Goal: Check status: Check status

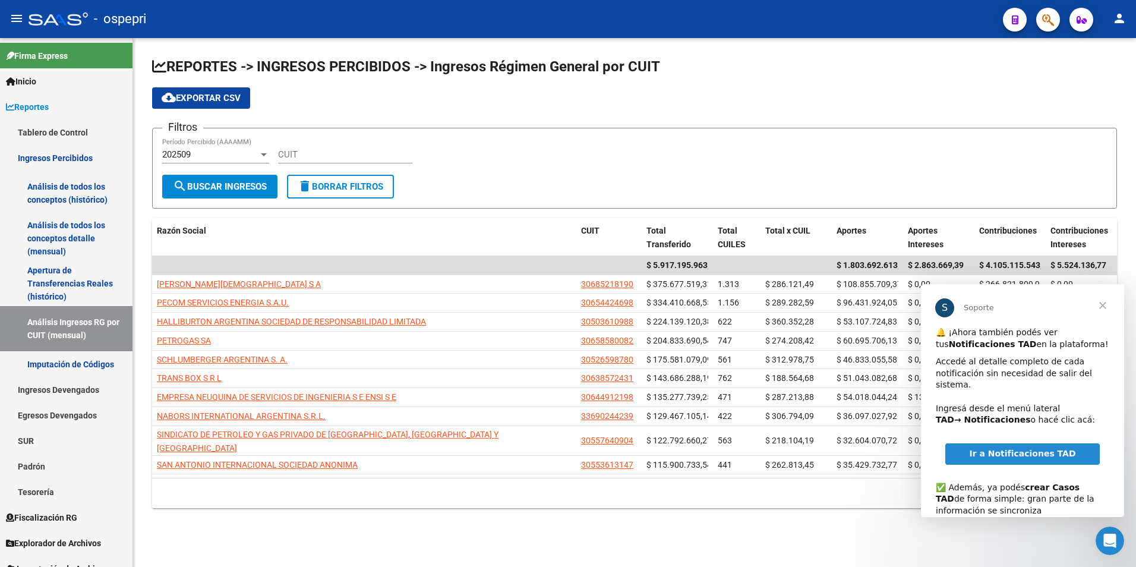
click at [372, 144] on div "CUIT" at bounding box center [345, 151] width 134 height 26
click at [372, 150] on input "CUIT" at bounding box center [345, 154] width 134 height 11
paste input "30-70864221-1"
click at [255, 159] on div "202509" at bounding box center [210, 154] width 96 height 11
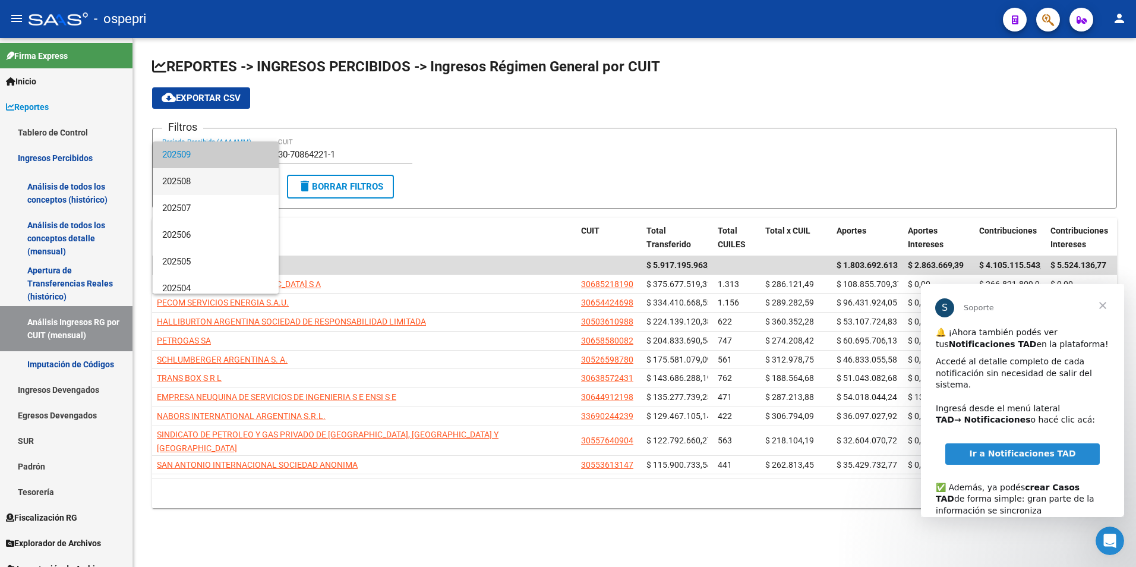
click at [239, 189] on span "202508" at bounding box center [215, 181] width 107 height 27
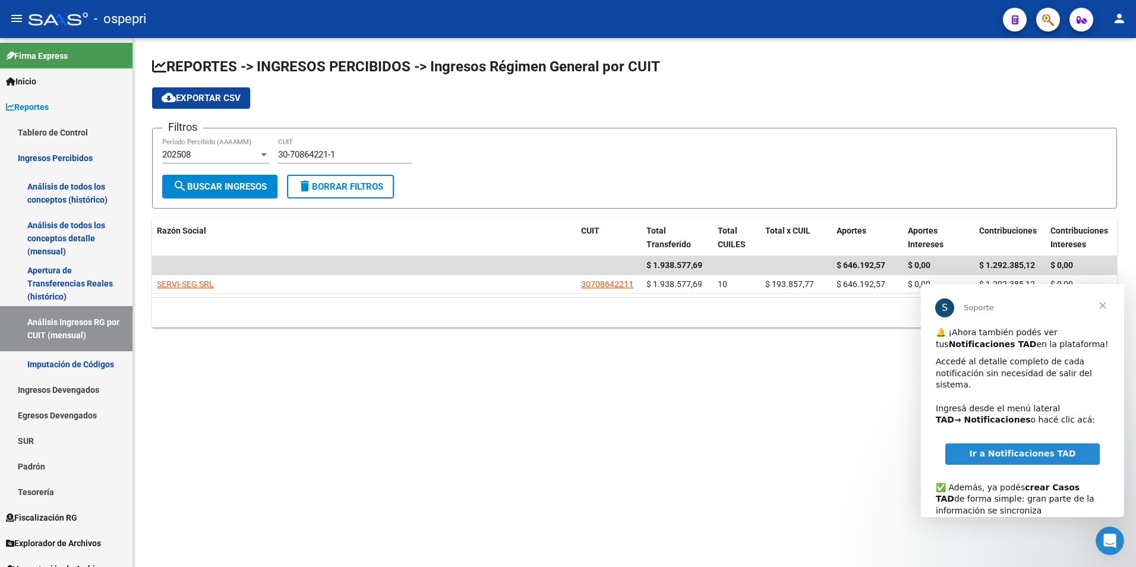
click at [239, 189] on span "search Buscar Ingresos" at bounding box center [220, 186] width 94 height 11
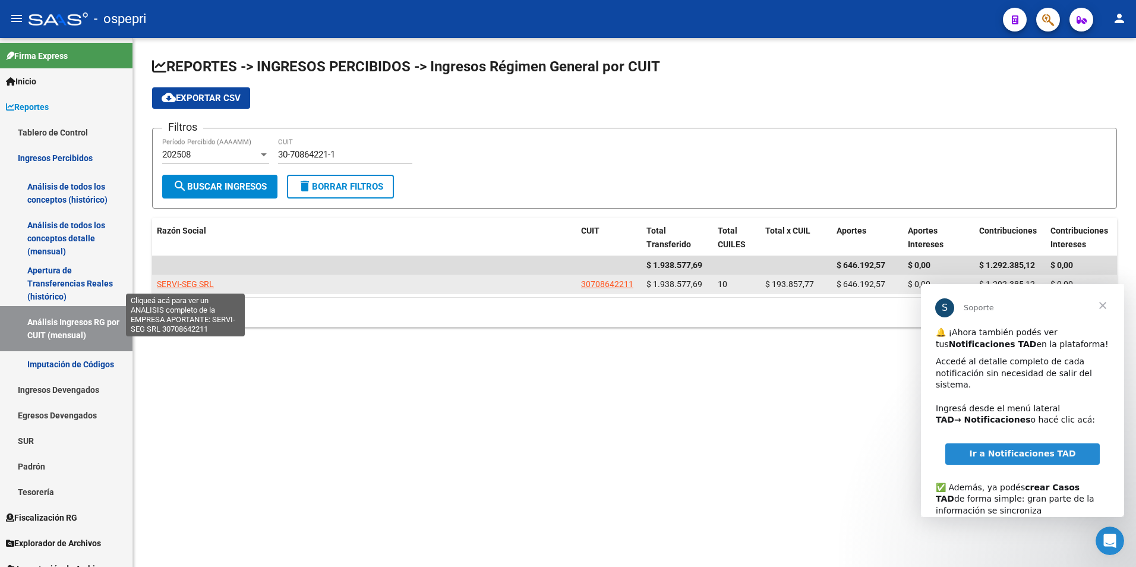
click at [193, 279] on span "SERVI-SEG SRL" at bounding box center [185, 284] width 57 height 10
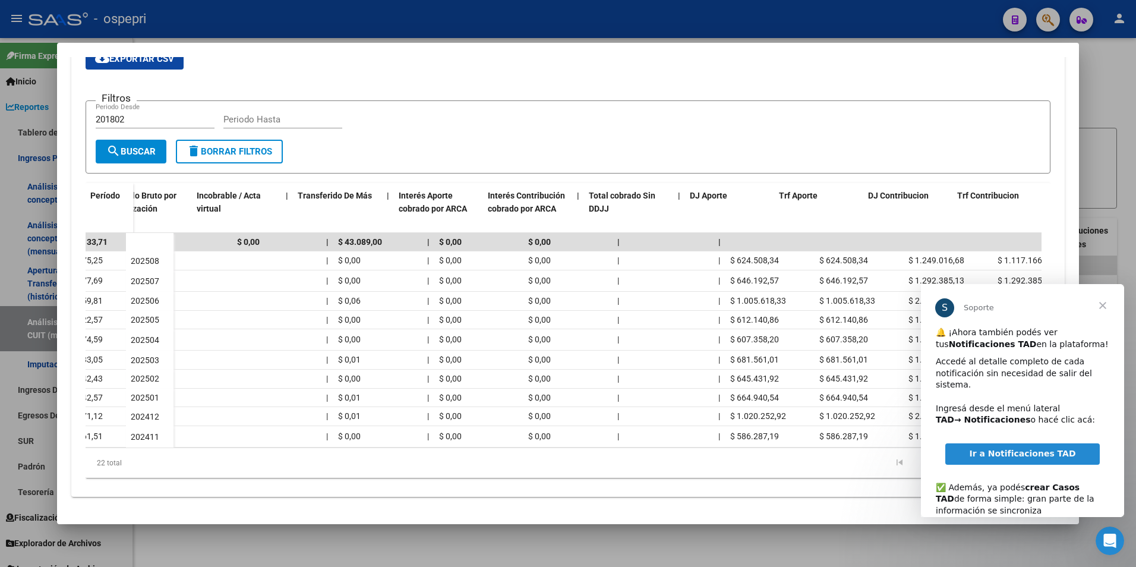
scroll to position [0, 511]
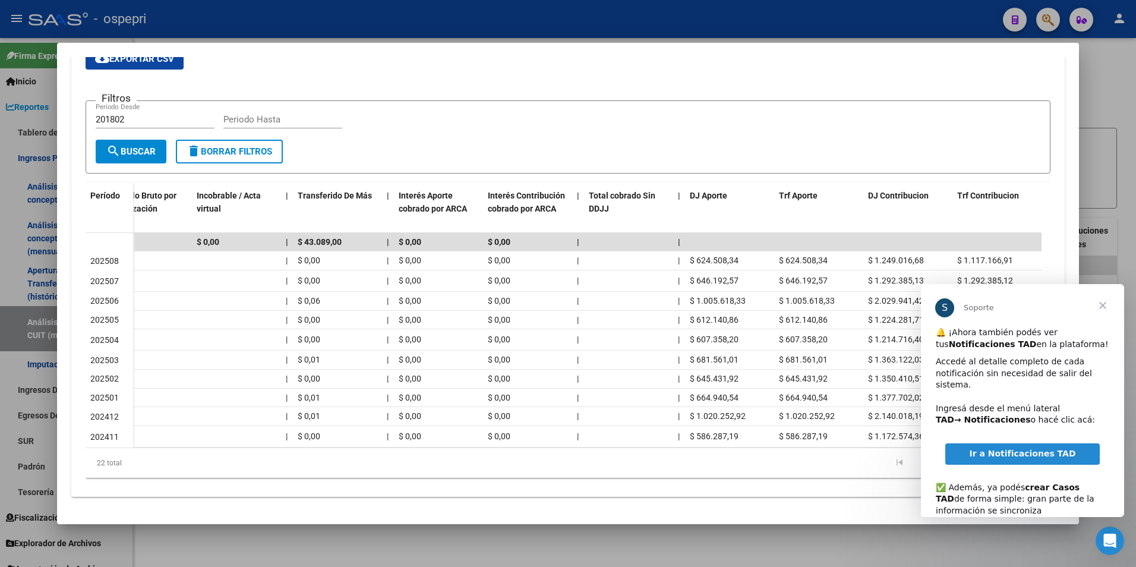
click at [1099, 302] on span "Cerrar" at bounding box center [1102, 305] width 43 height 43
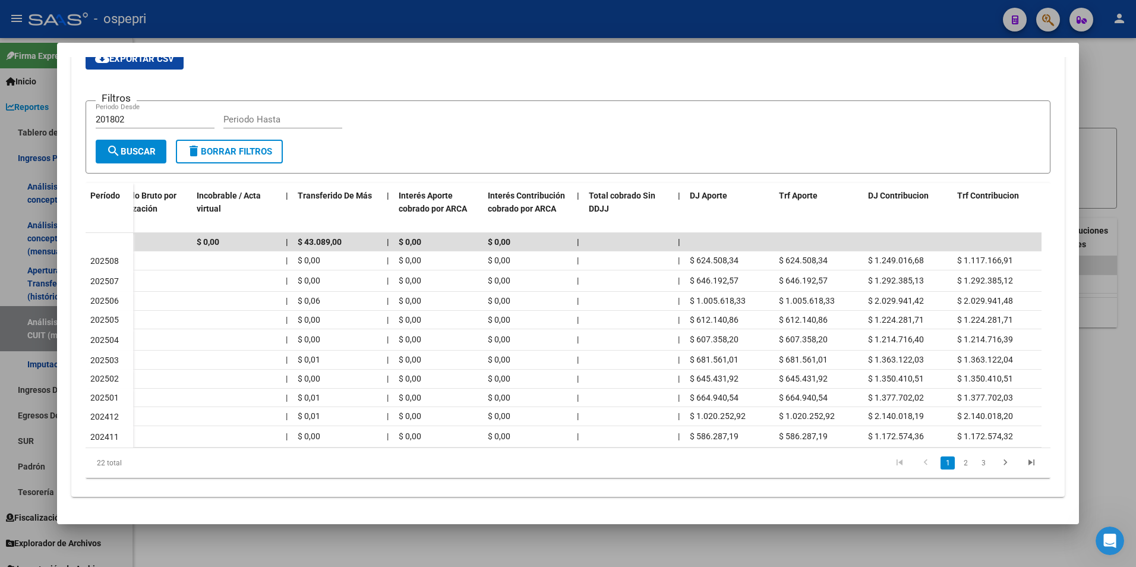
click at [1117, 188] on div at bounding box center [568, 283] width 1136 height 567
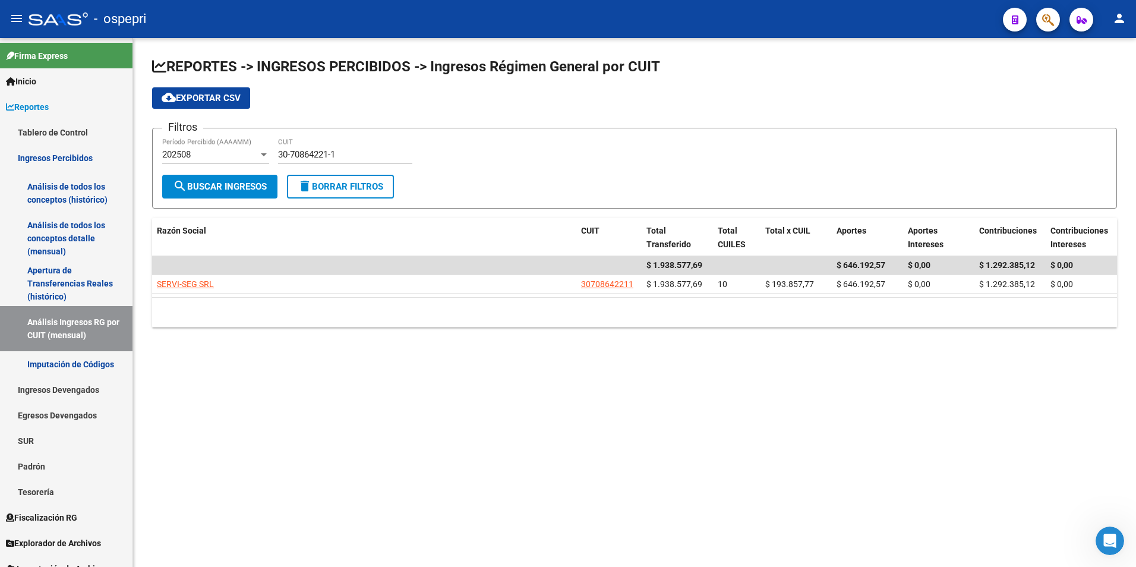
click at [347, 147] on div "30-70864221-1 CUIT" at bounding box center [345, 151] width 134 height 26
click at [308, 144] on div "30-70864221-1 CUIT" at bounding box center [345, 151] width 134 height 26
click at [311, 148] on div "30-70864221-1 CUIT" at bounding box center [345, 151] width 134 height 26
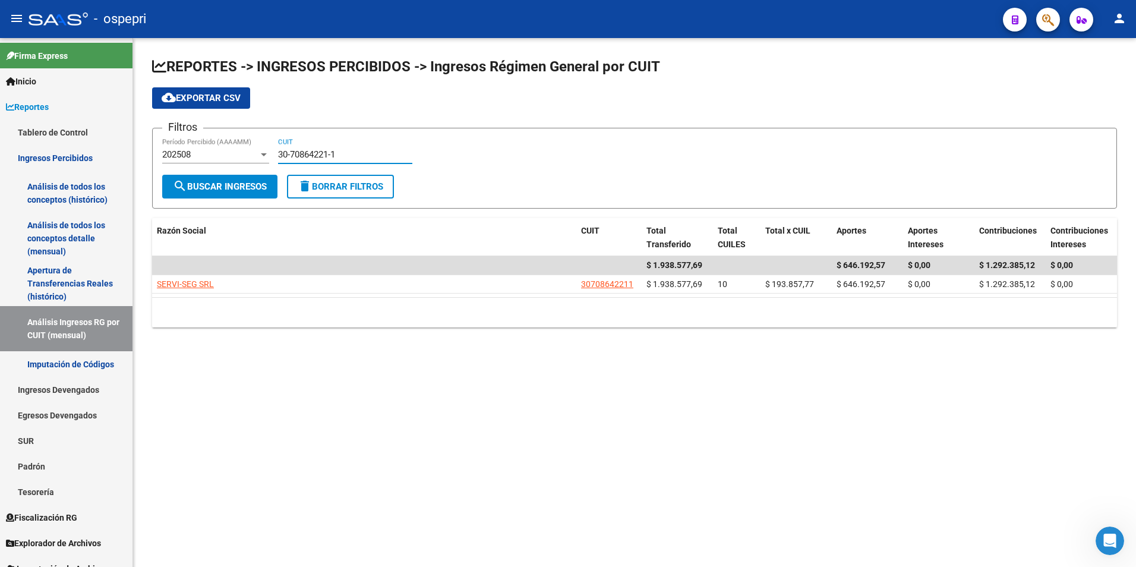
click at [311, 148] on div "30-70864221-1 CUIT" at bounding box center [345, 151] width 134 height 26
click at [325, 167] on div "30-70864221-1 CUIT" at bounding box center [345, 156] width 134 height 37
click at [325, 158] on input "30-70864221-1" at bounding box center [345, 154] width 134 height 11
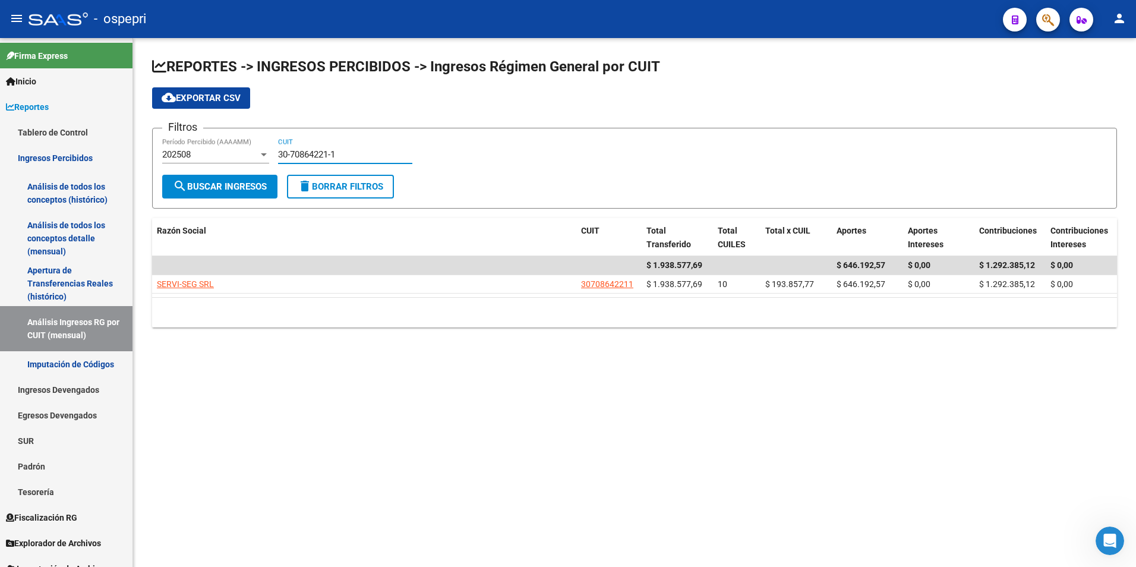
click at [325, 158] on input "30-70864221-1" at bounding box center [345, 154] width 134 height 11
paste input "1121450-6"
type input "30-71121450-6"
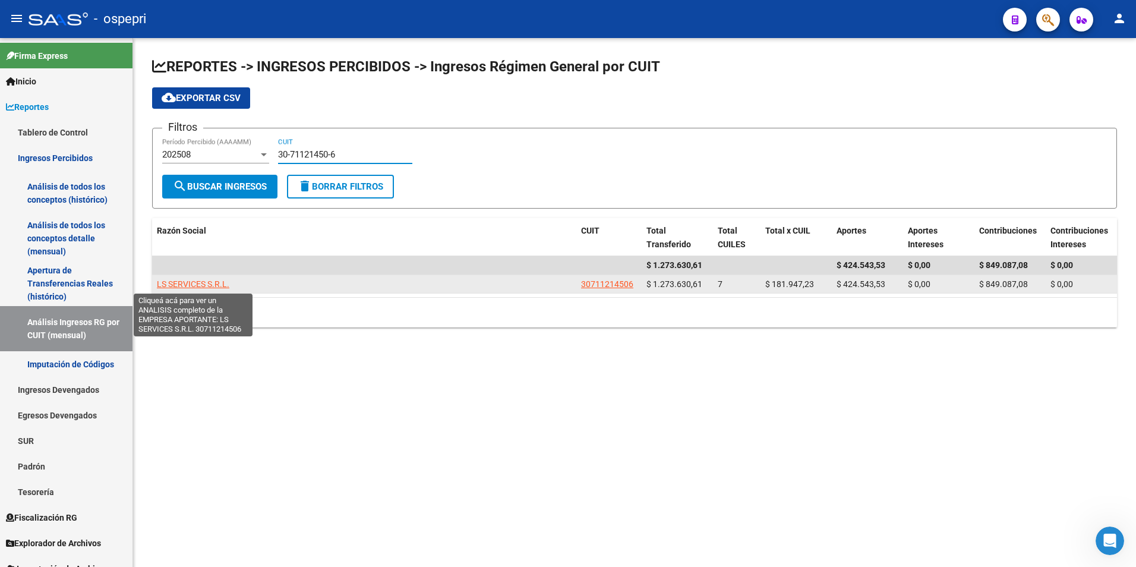
click at [214, 280] on span "LS SERVICES S.R.L." at bounding box center [193, 284] width 72 height 10
type textarea "30711214506"
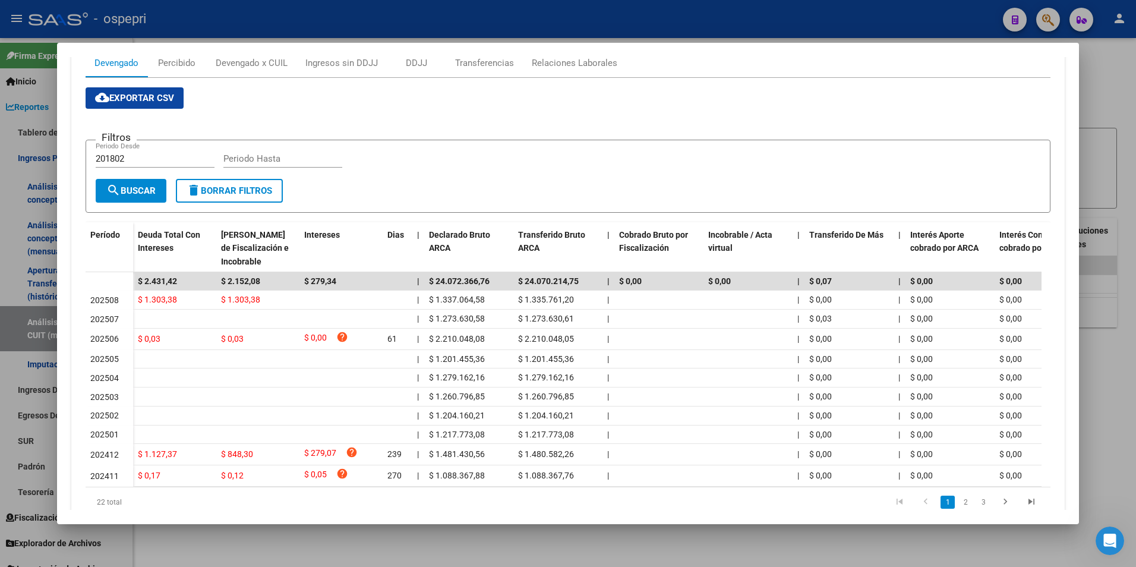
scroll to position [178, 0]
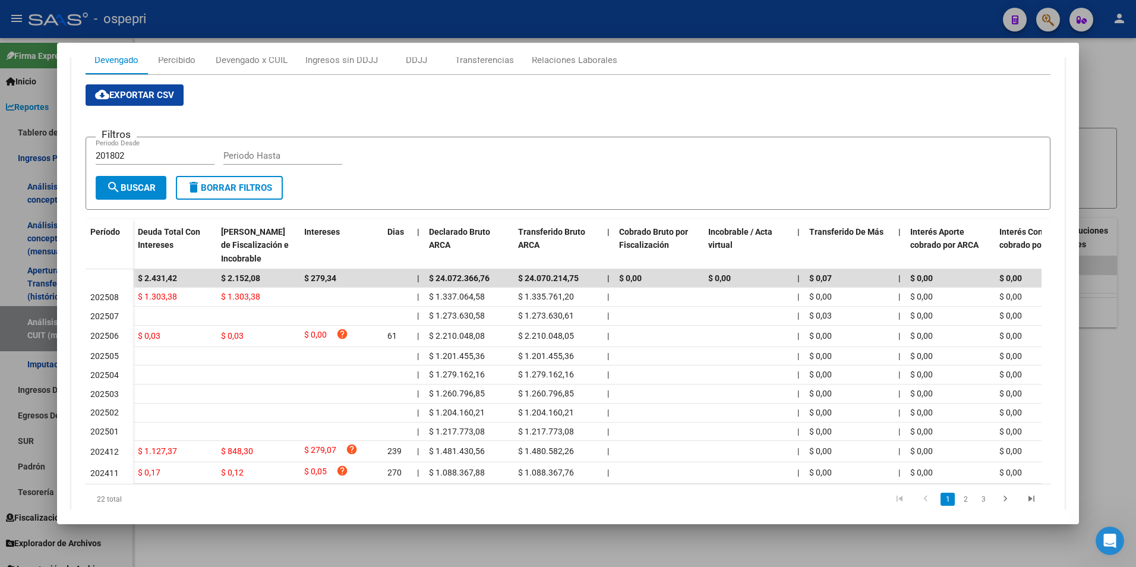
click at [1095, 132] on div at bounding box center [568, 283] width 1136 height 567
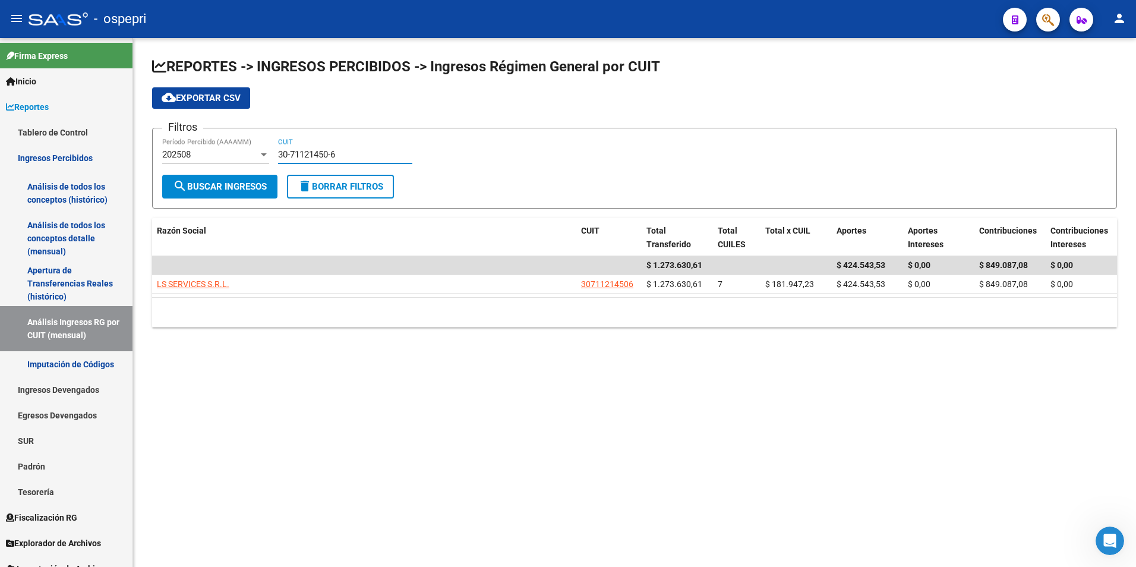
click at [339, 151] on input "30-71121450-6" at bounding box center [345, 154] width 134 height 11
paste input
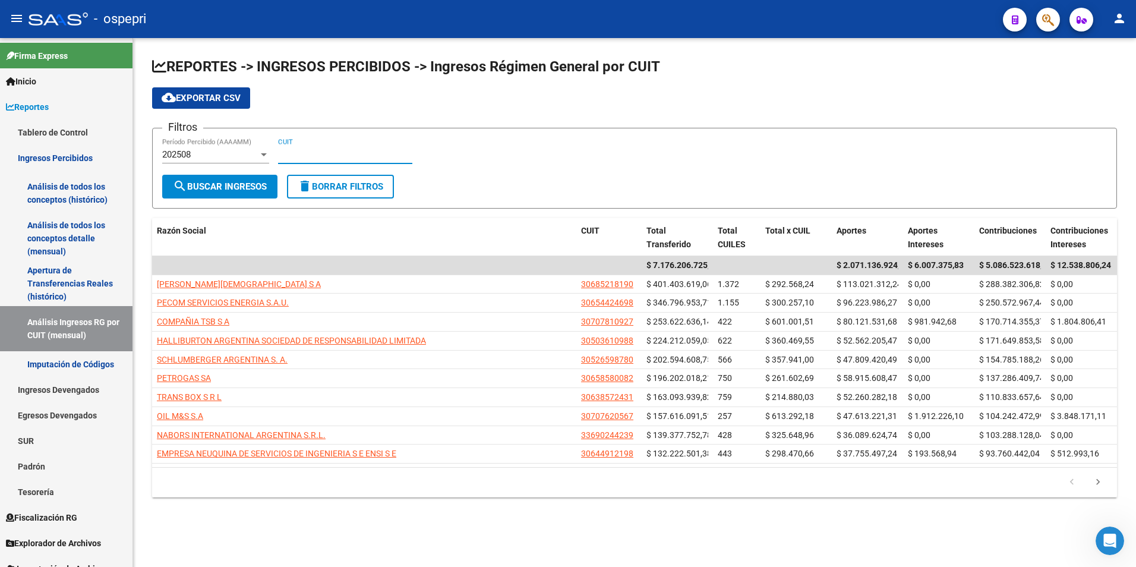
paste input
paste input "33-71004433-9"
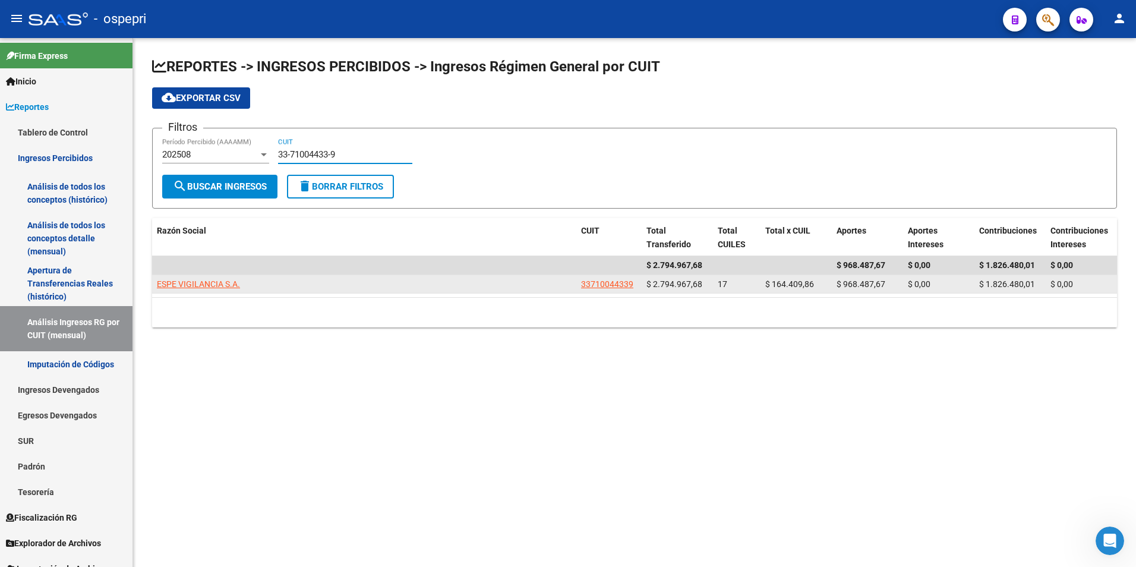
type input "33-71004433-9"
click at [217, 276] on datatable-body-cell "ESPE VIGILANCIA S.A." at bounding box center [364, 284] width 424 height 18
click at [214, 285] on span "ESPE VIGILANCIA S.A." at bounding box center [198, 284] width 83 height 10
type textarea "33710044339"
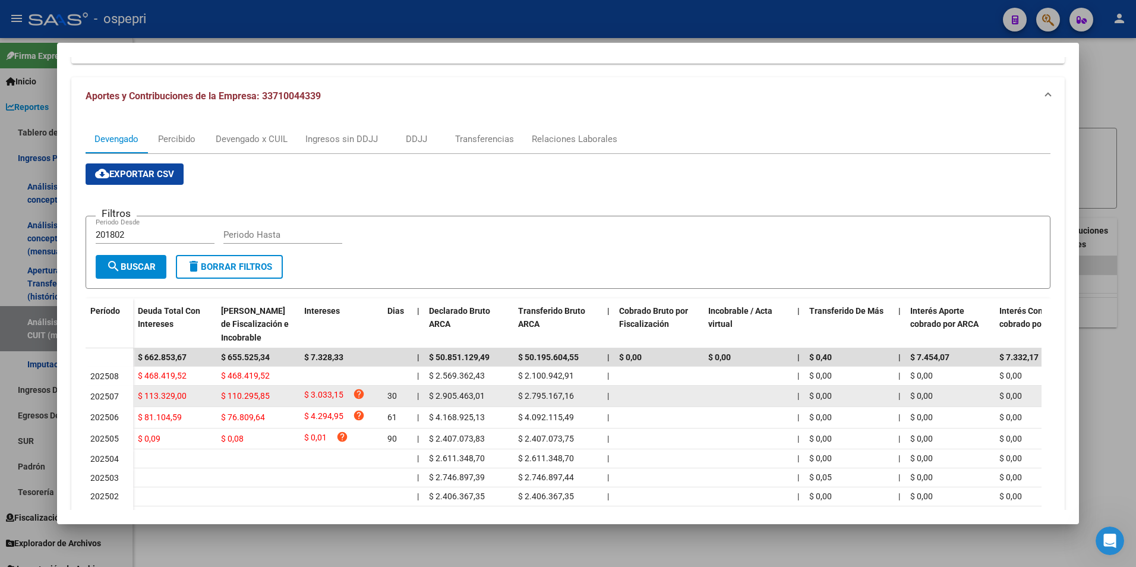
scroll to position [119, 0]
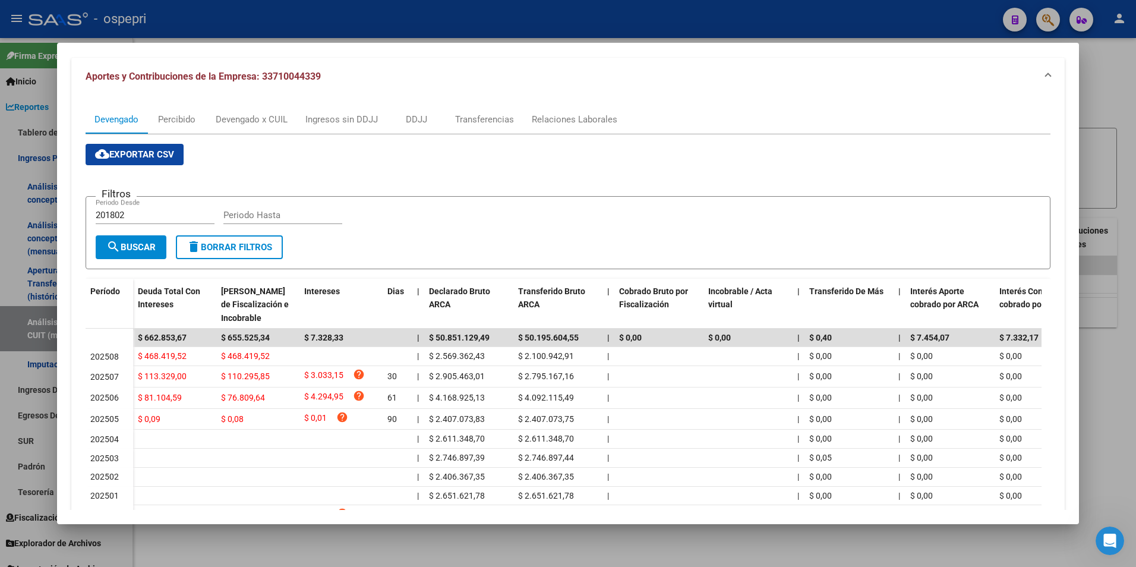
click at [1121, 101] on div at bounding box center [568, 283] width 1136 height 567
